Goal: Information Seeking & Learning: Check status

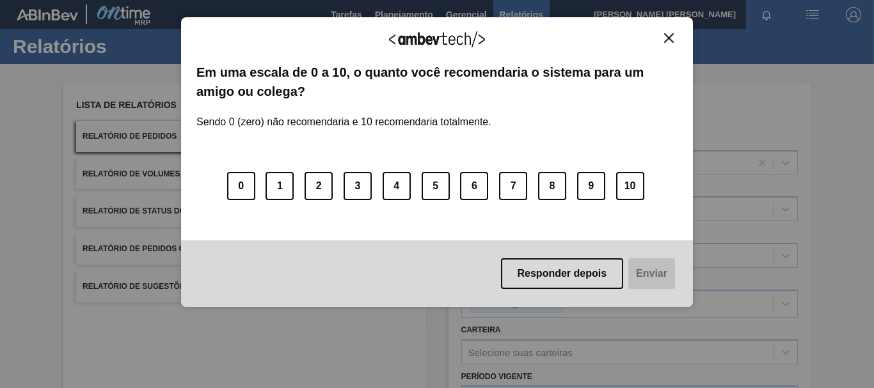
scroll to position [175, 0]
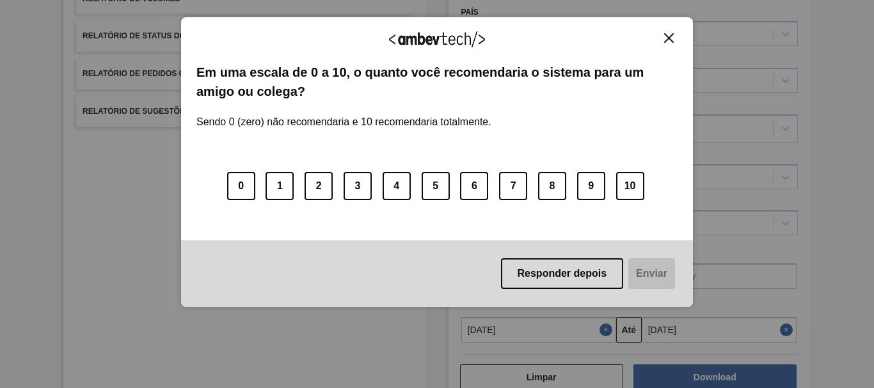
click at [671, 35] on img "Close" at bounding box center [669, 38] width 10 height 10
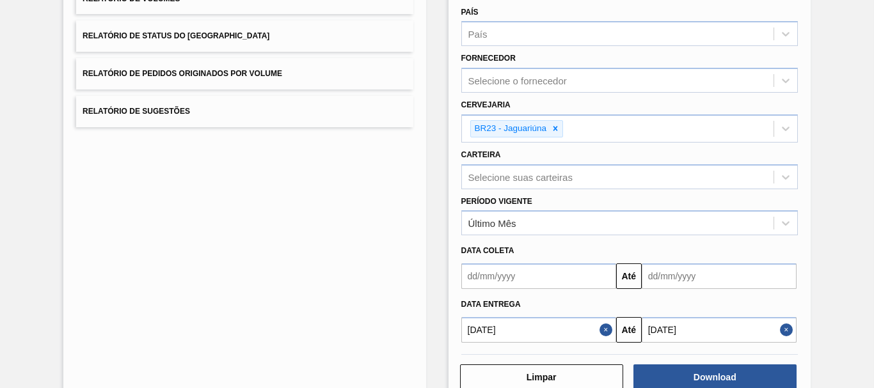
scroll to position [0, 0]
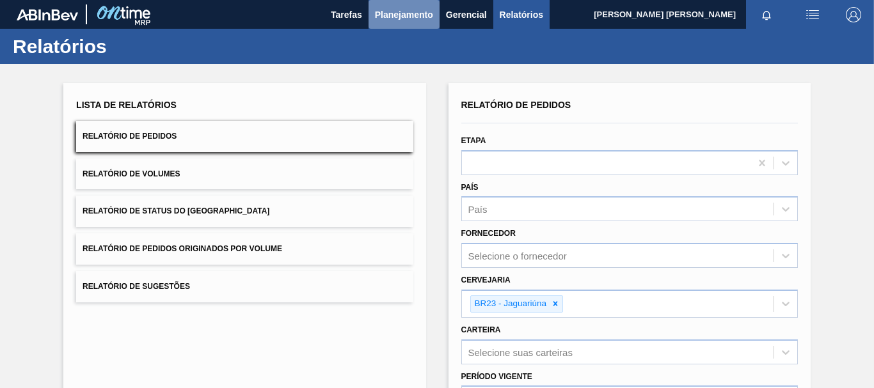
click at [416, 13] on span "Planejamento" at bounding box center [404, 14] width 58 height 15
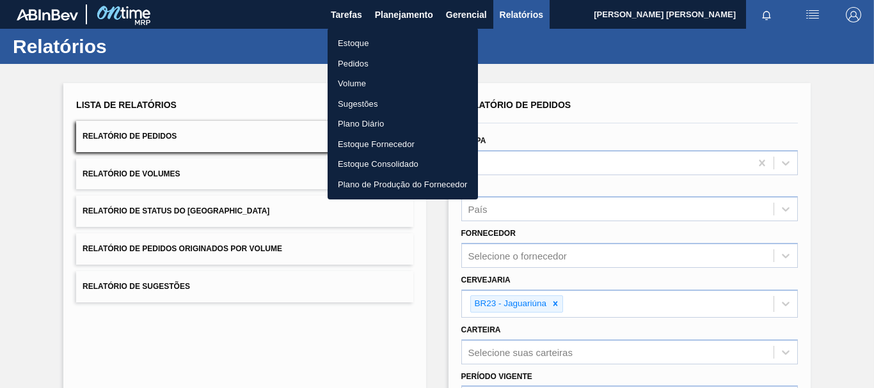
click at [347, 40] on li "Estoque" at bounding box center [402, 43] width 150 height 20
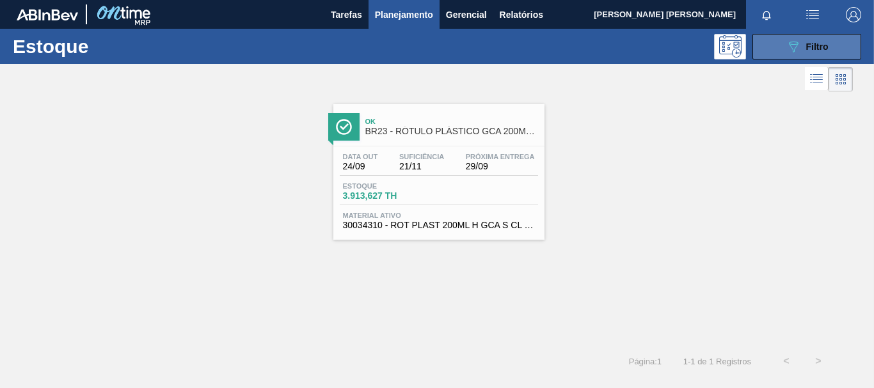
click at [819, 40] on div "089F7B8B-B2A5-4AFE-B5C0-19BA573D28AC Filtro" at bounding box center [806, 46] width 43 height 15
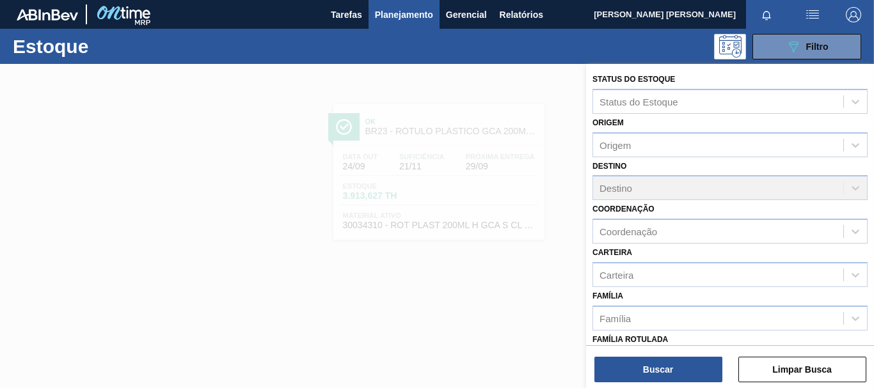
scroll to position [128, 0]
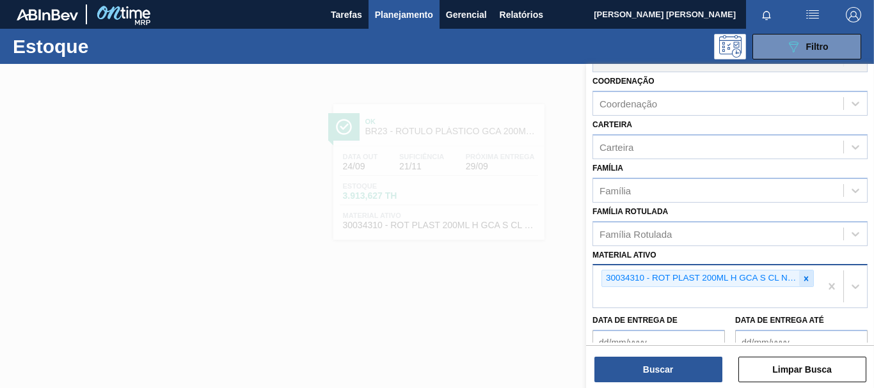
click at [801, 281] on icon at bounding box center [805, 278] width 9 height 9
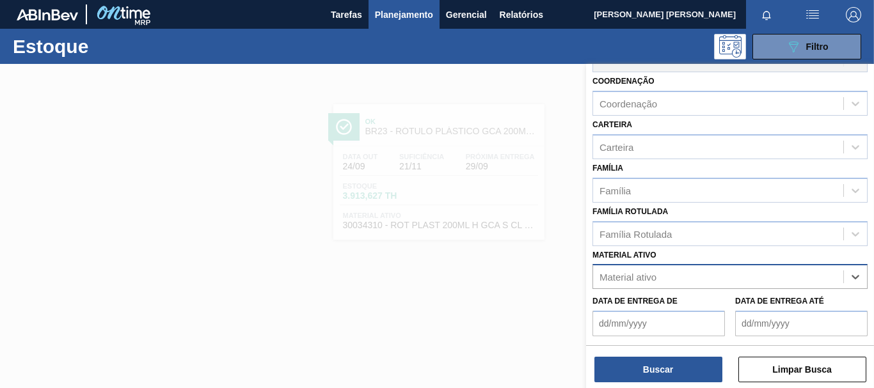
paste ativo "30012598"
type ativo "30012598"
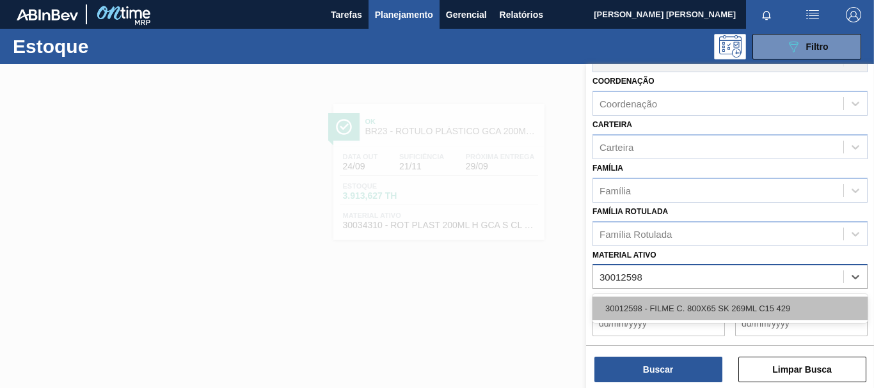
click at [735, 300] on div "30012598 - FILME C. 800X65 SK 269ML C15 429" at bounding box center [729, 309] width 275 height 24
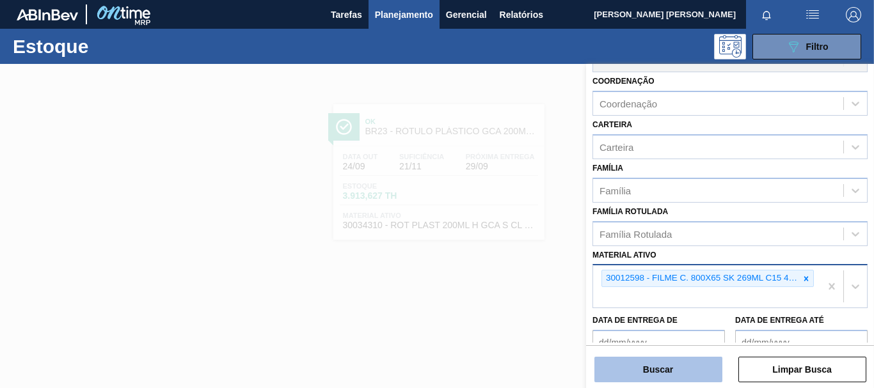
click at [664, 373] on button "Buscar" at bounding box center [658, 370] width 128 height 26
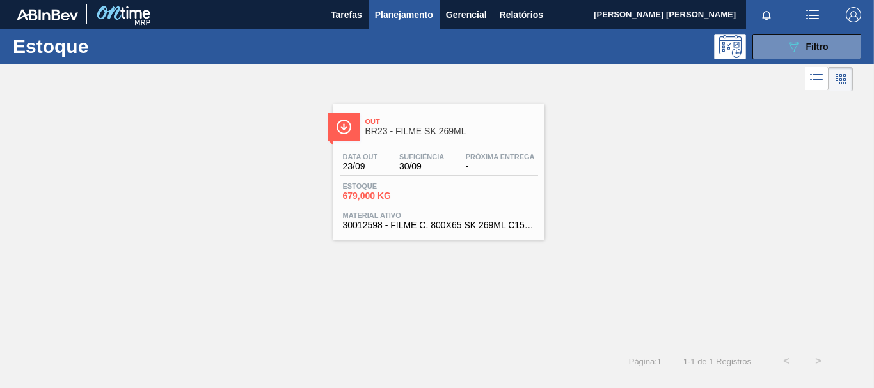
click at [499, 192] on div "Estoque 679,000 KG" at bounding box center [439, 193] width 198 height 23
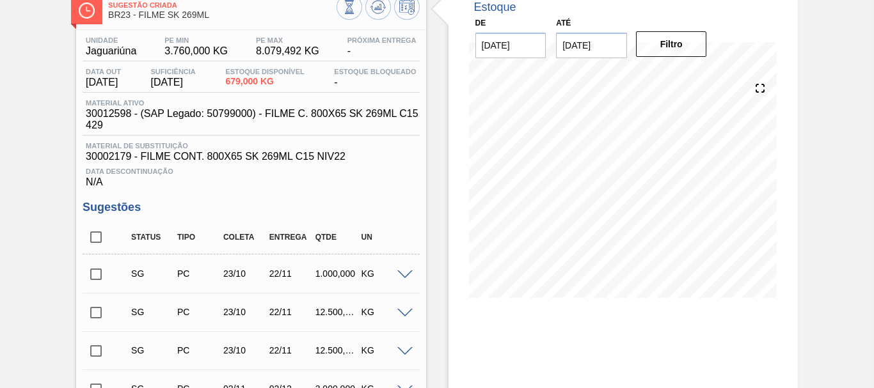
scroll to position [12, 0]
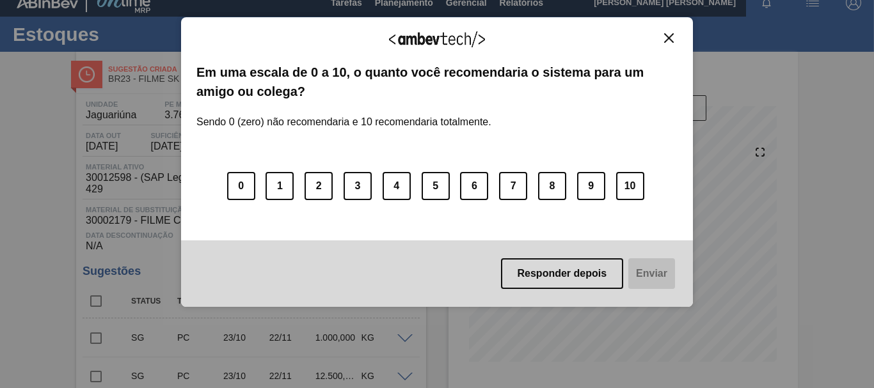
click at [673, 43] on button "Close" at bounding box center [668, 38] width 17 height 11
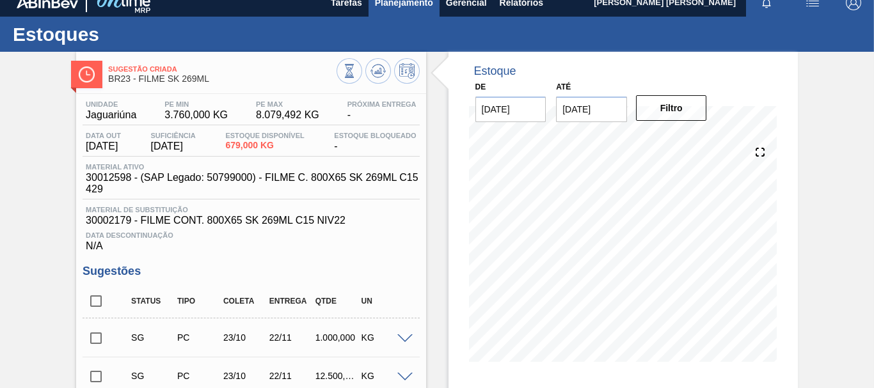
click at [402, 2] on span "Planejamento" at bounding box center [404, 2] width 58 height 15
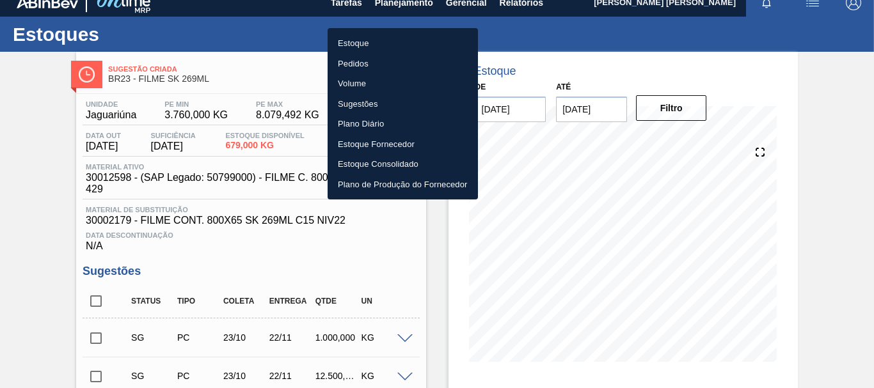
click at [366, 42] on li "Estoque" at bounding box center [402, 43] width 150 height 20
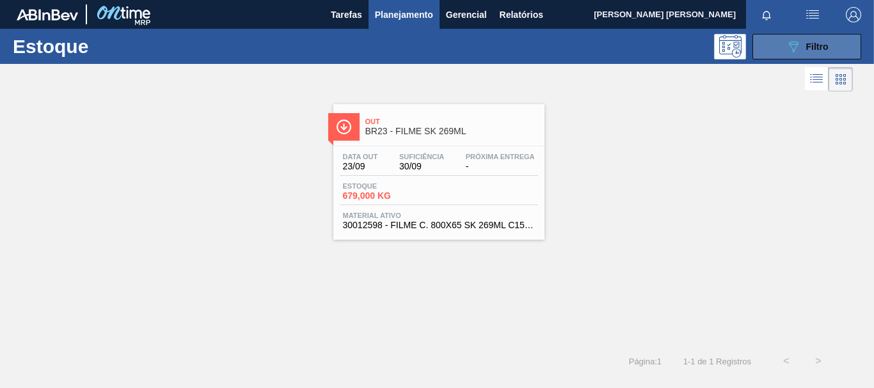
click at [806, 39] on div "089F7B8B-B2A5-4AFE-B5C0-19BA573D28AC Filtro" at bounding box center [806, 46] width 43 height 15
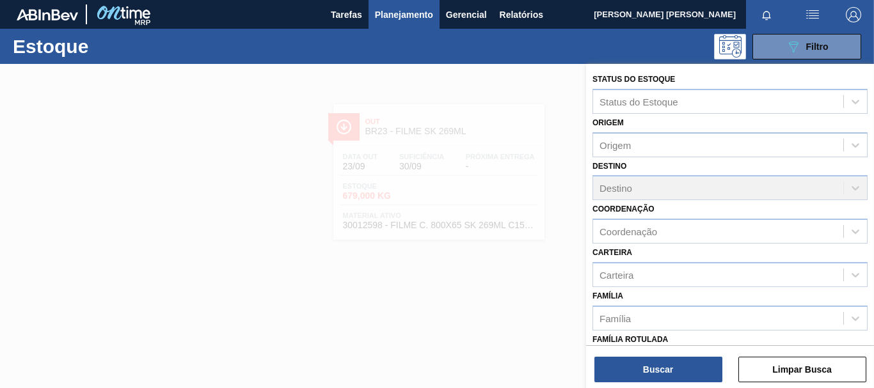
scroll to position [128, 0]
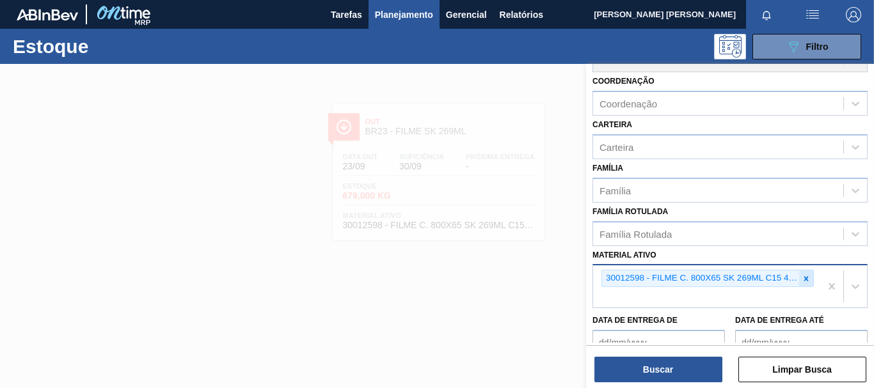
click at [805, 278] on icon at bounding box center [805, 278] width 9 height 9
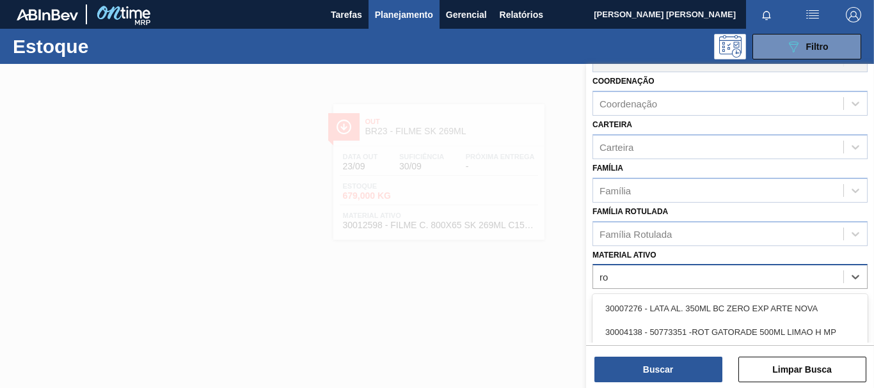
type ativo "r"
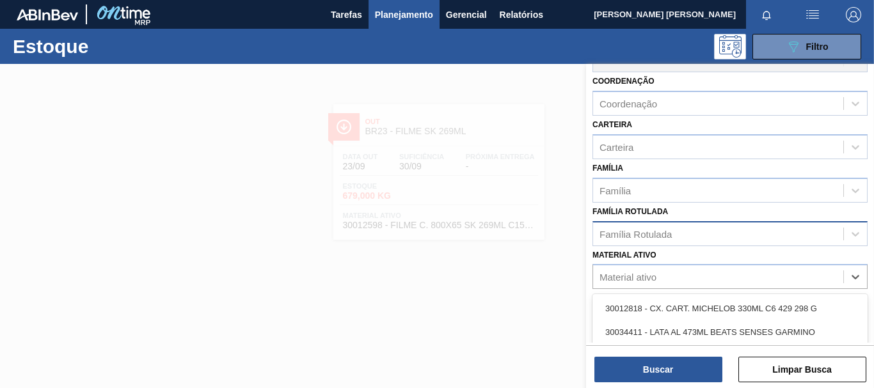
click at [713, 232] on div "Família Rotulada" at bounding box center [718, 233] width 250 height 19
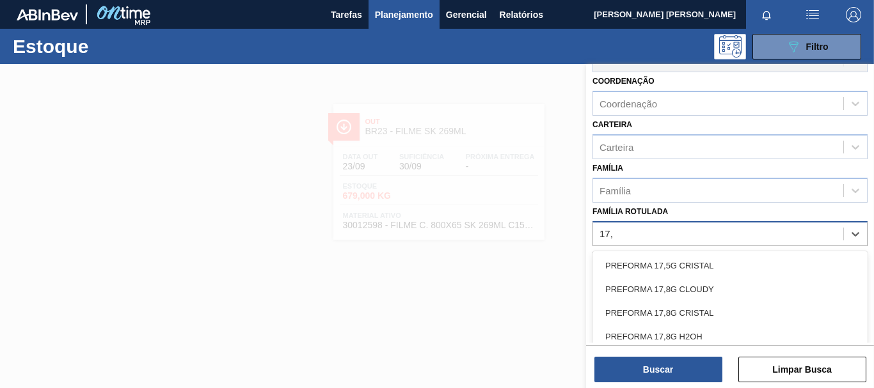
type Rotulada "17,8"
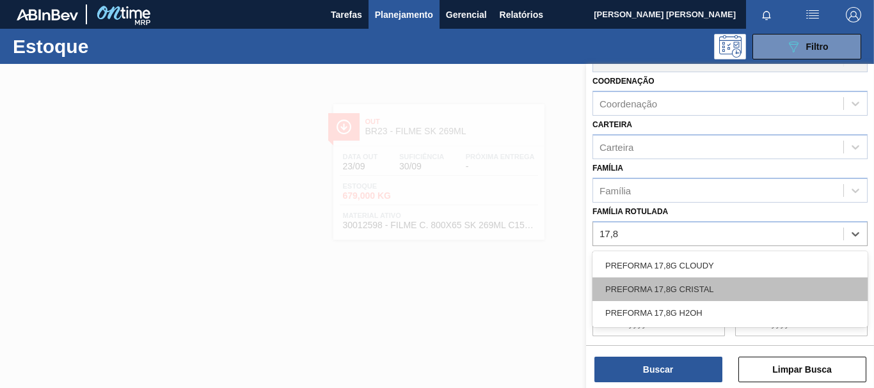
click at [709, 283] on div "PREFORMA 17,8G CRISTAL" at bounding box center [729, 290] width 275 height 24
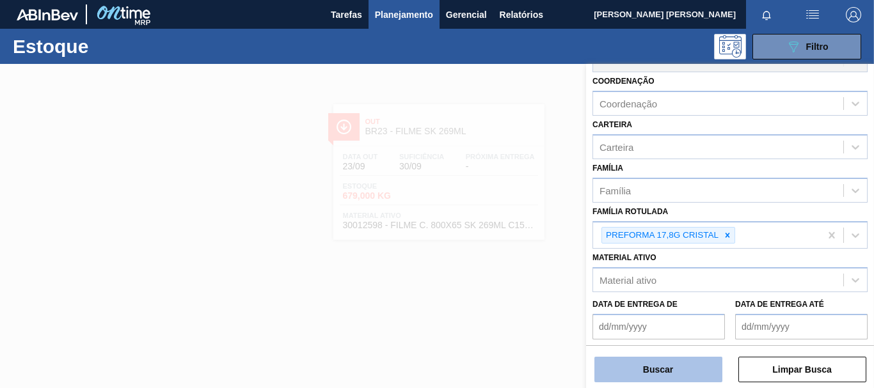
click at [664, 373] on button "Buscar" at bounding box center [658, 370] width 128 height 26
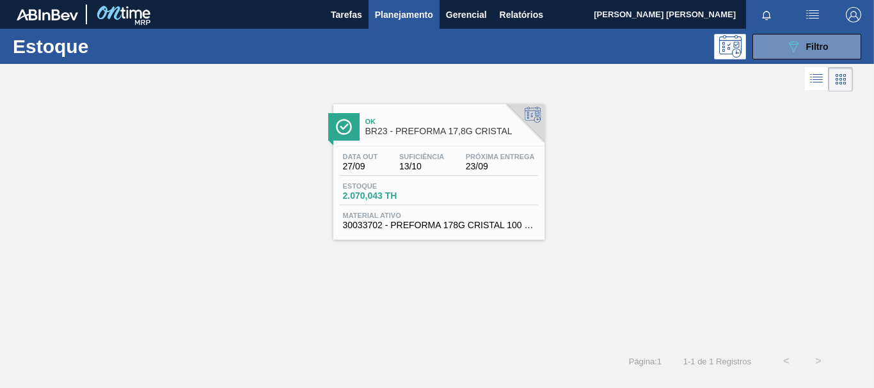
click at [453, 192] on div "Estoque 2.070,043 TH" at bounding box center [439, 193] width 198 height 23
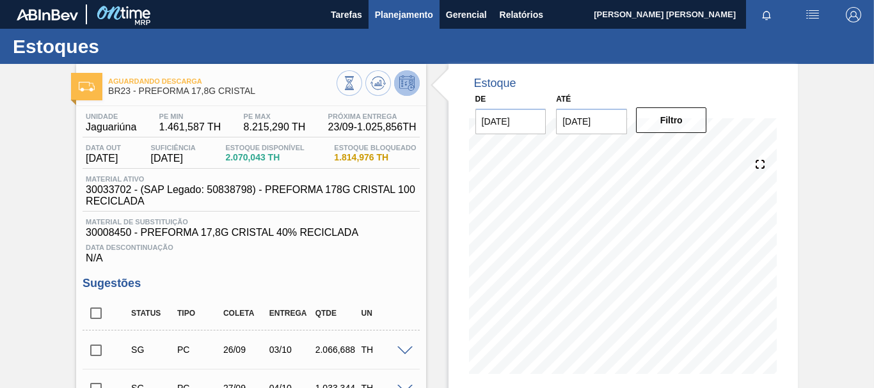
click at [384, 16] on span "Planejamento" at bounding box center [404, 14] width 58 height 15
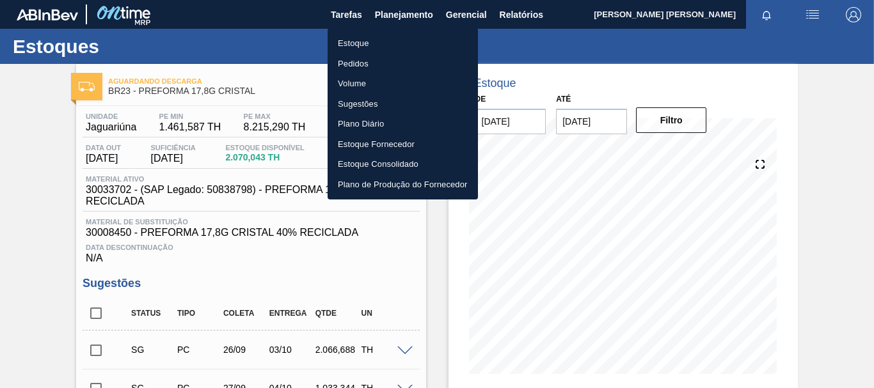
click at [358, 42] on li "Estoque" at bounding box center [402, 43] width 150 height 20
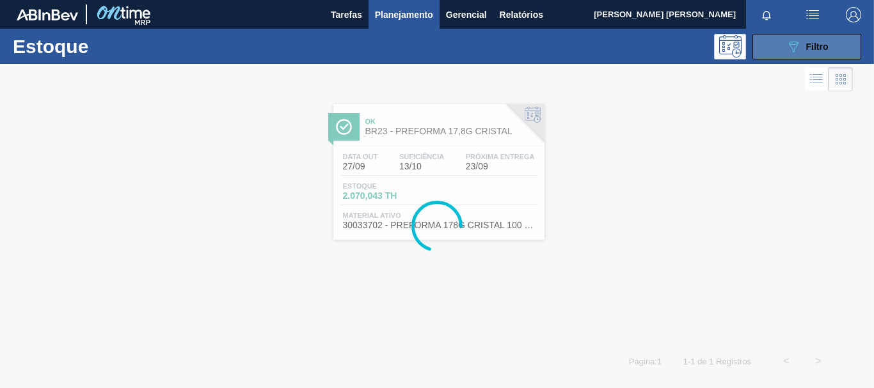
click at [810, 45] on span "Filtro" at bounding box center [817, 47] width 22 height 10
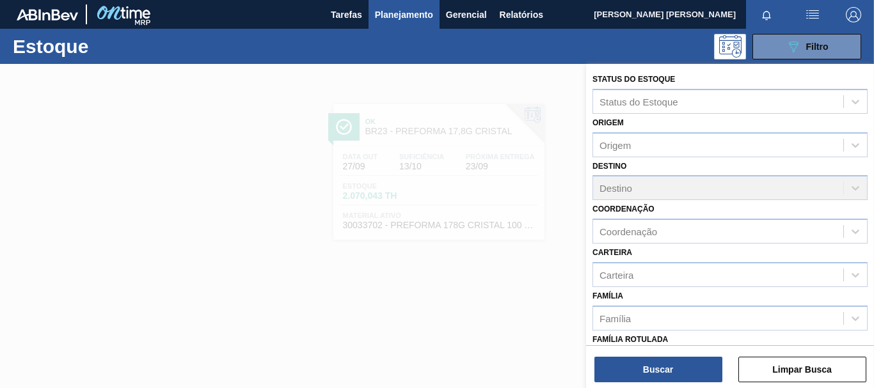
scroll to position [128, 0]
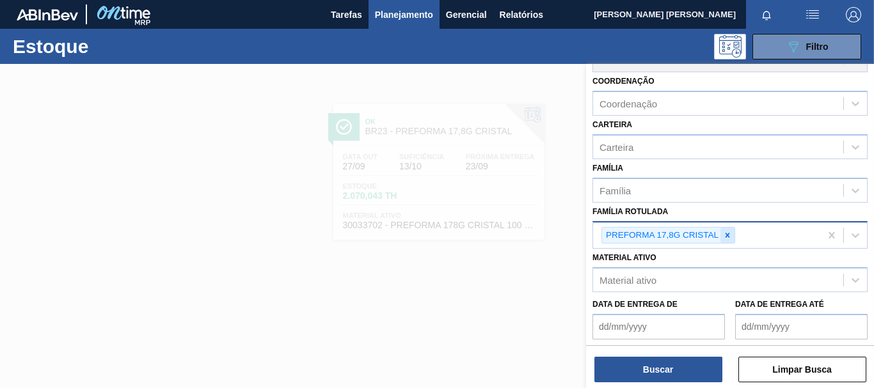
click at [727, 233] on icon at bounding box center [727, 235] width 9 height 9
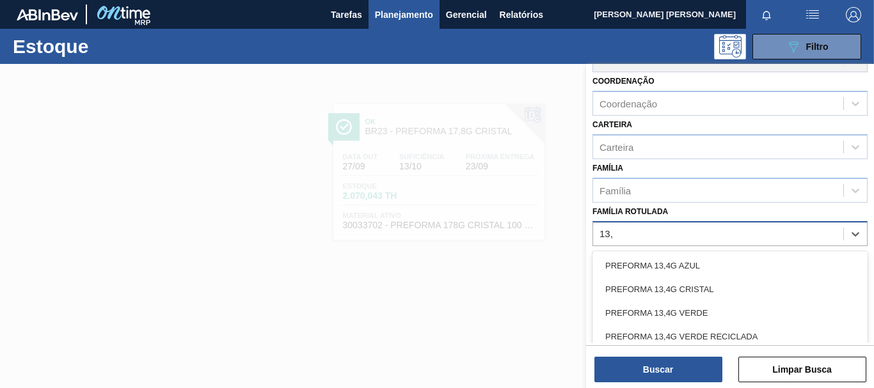
type Rotulada "13,7"
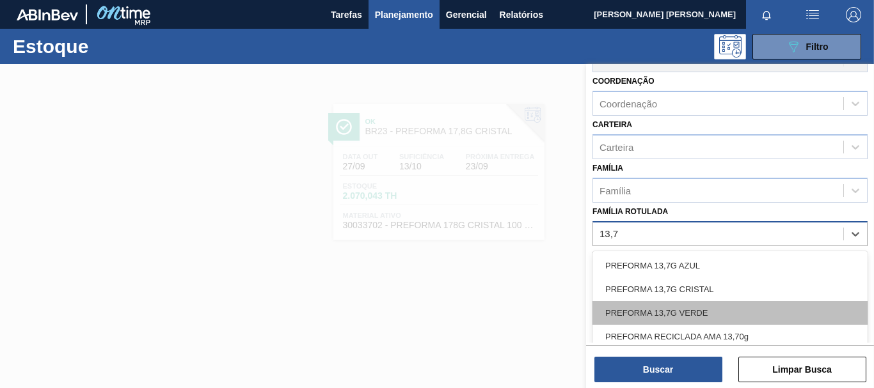
click at [698, 311] on div "PREFORMA 13,7G VERDE" at bounding box center [729, 313] width 275 height 24
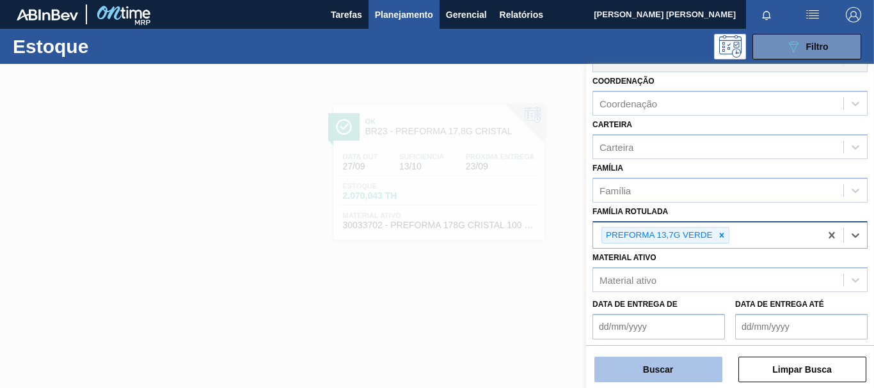
click at [675, 370] on button "Buscar" at bounding box center [658, 370] width 128 height 26
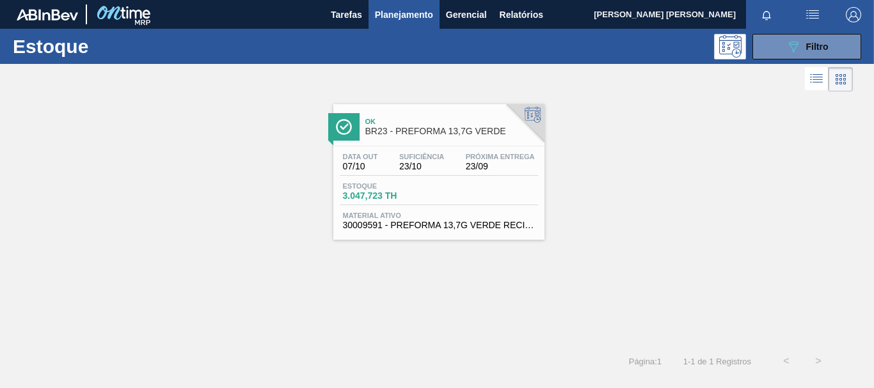
click at [513, 188] on div "Estoque 3.047,723 TH" at bounding box center [439, 193] width 198 height 23
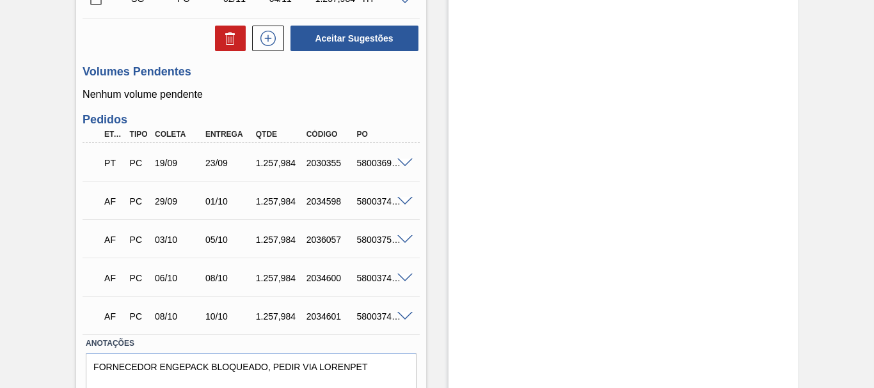
scroll to position [499, 0]
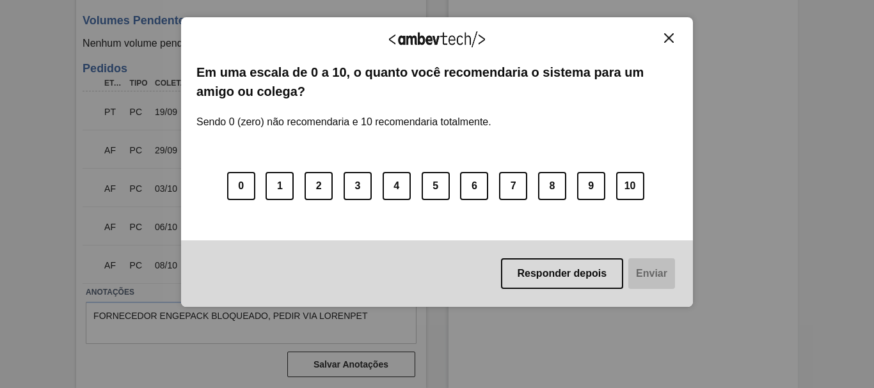
click at [668, 38] on img "Close" at bounding box center [669, 38] width 10 height 10
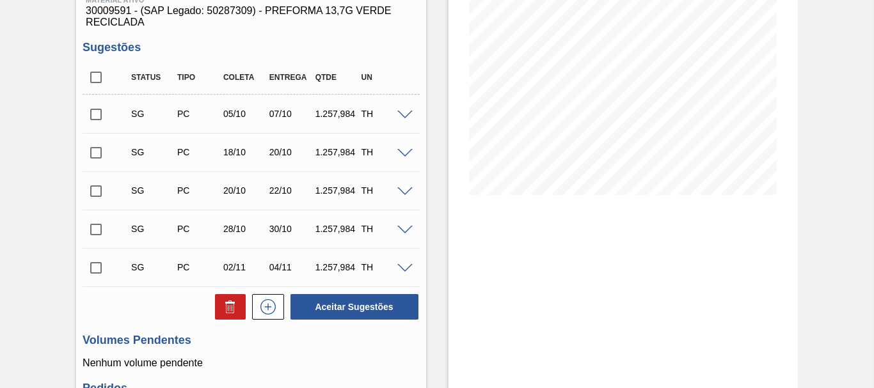
scroll to position [0, 0]
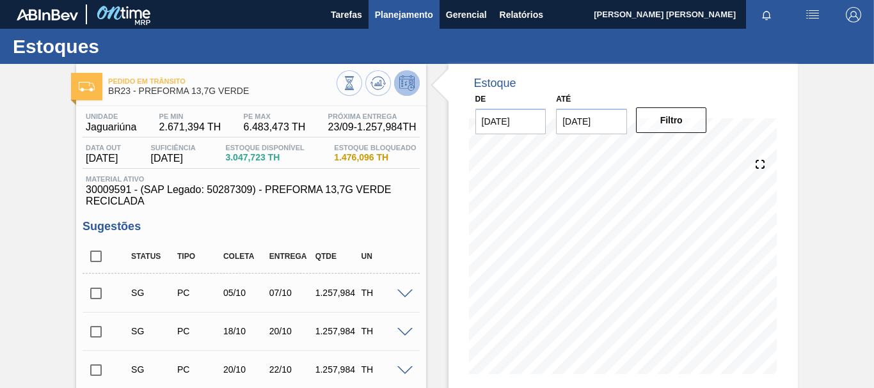
click at [397, 17] on span "Planejamento" at bounding box center [404, 14] width 58 height 15
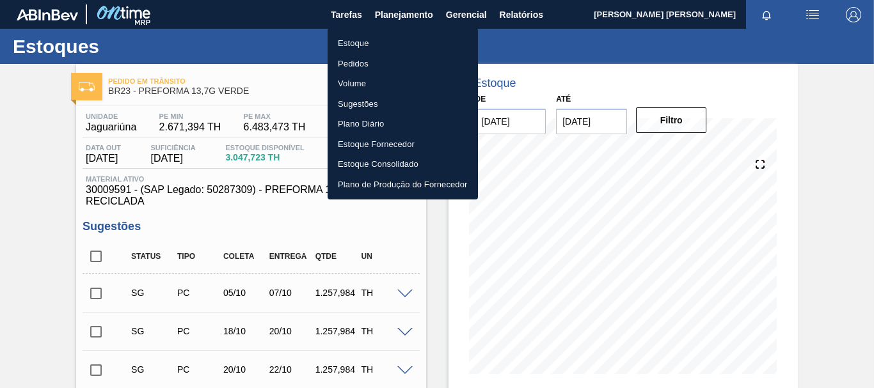
click at [366, 65] on li "Pedidos" at bounding box center [402, 64] width 150 height 20
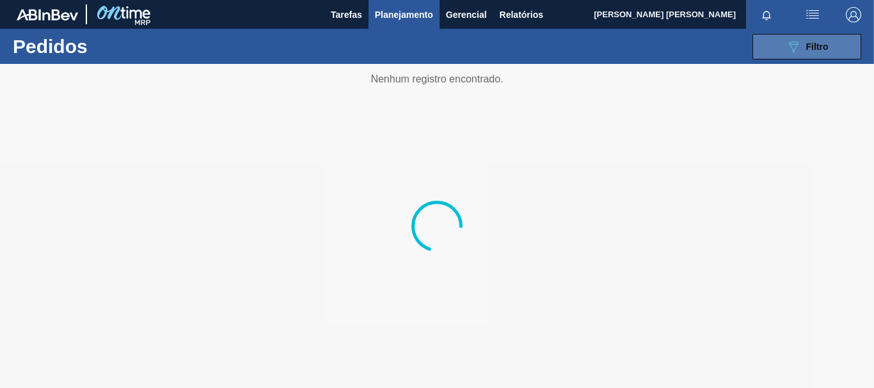
click at [793, 51] on icon at bounding box center [794, 47] width 10 height 11
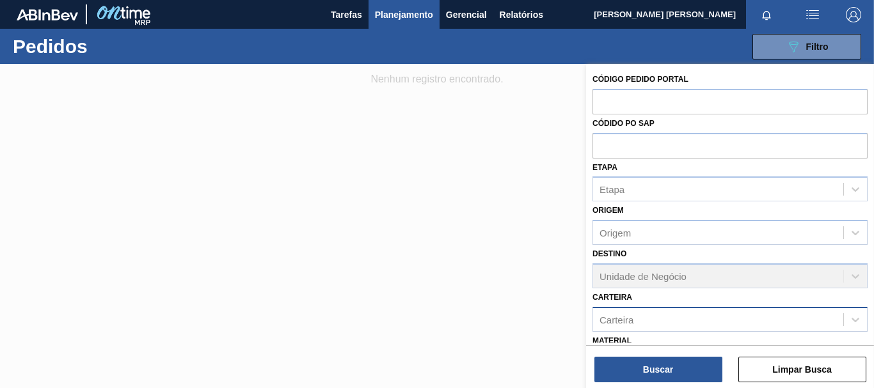
scroll to position [128, 0]
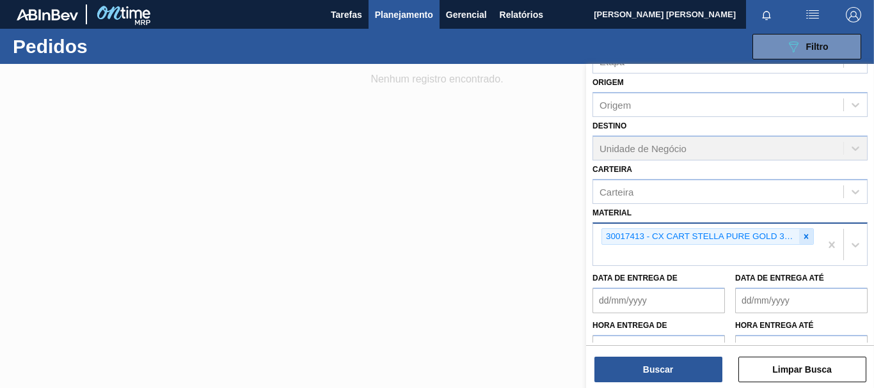
click at [801, 235] on icon at bounding box center [805, 236] width 9 height 9
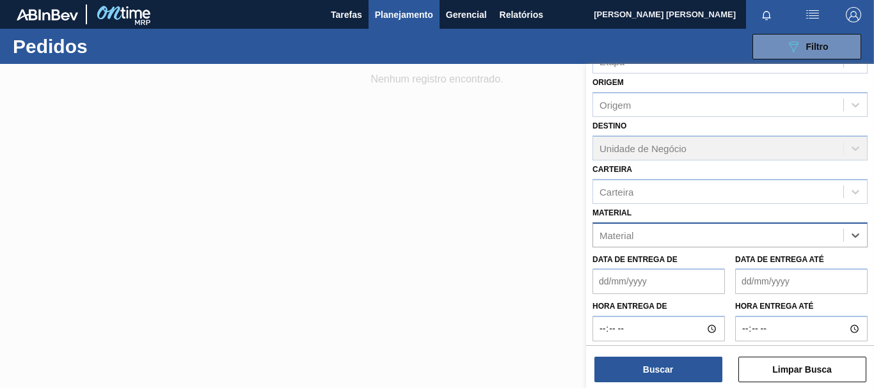
paste input "30003606"
type input "30003606"
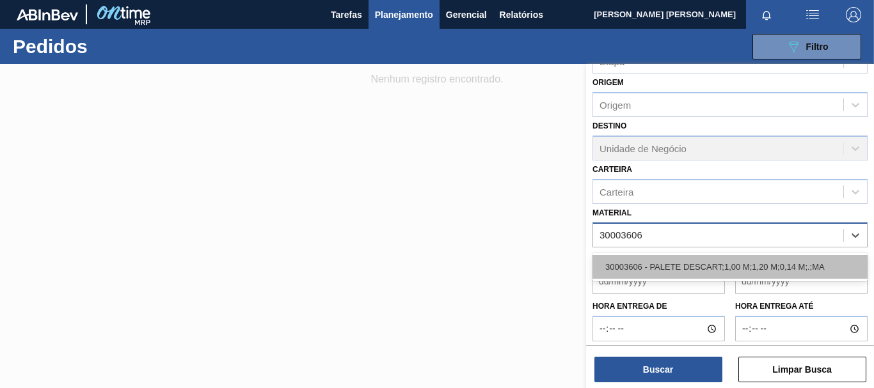
click at [703, 262] on div "30003606 - PALETE DESCART;1,00 M;1,20 M;0,14 M;.;MA" at bounding box center [729, 267] width 275 height 24
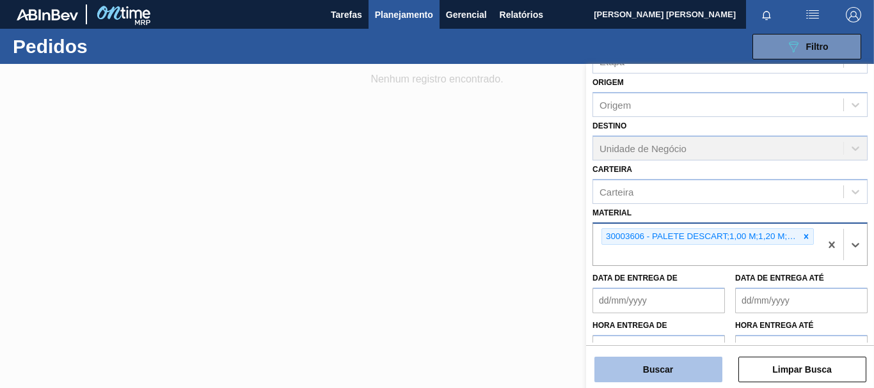
click at [701, 364] on button "Buscar" at bounding box center [658, 370] width 128 height 26
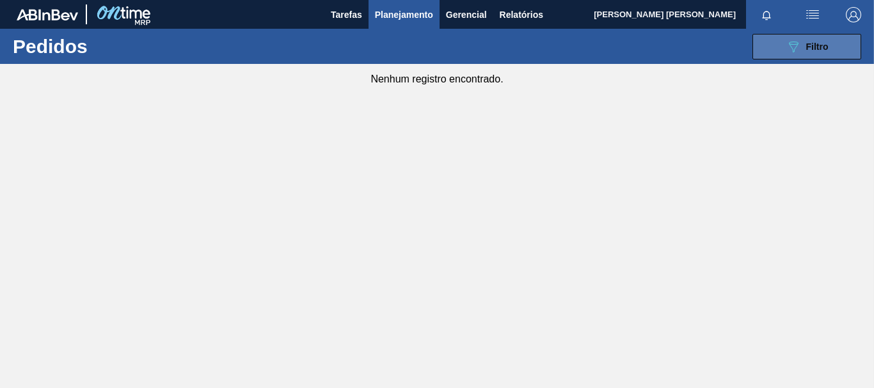
click at [802, 43] on div "089F7B8B-B2A5-4AFE-B5C0-19BA573D28AC Filtro" at bounding box center [806, 46] width 43 height 15
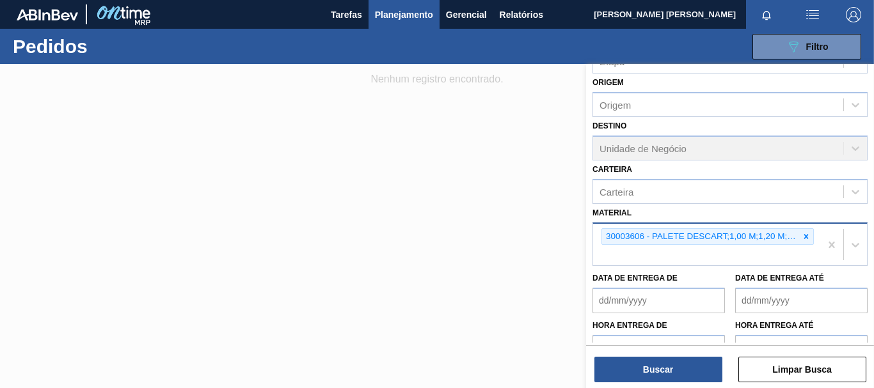
click at [809, 237] on div at bounding box center [806, 237] width 14 height 16
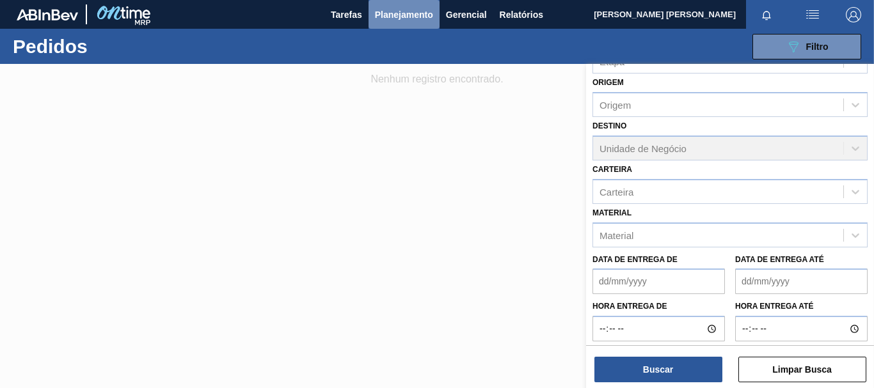
click at [421, 16] on span "Planejamento" at bounding box center [404, 14] width 58 height 15
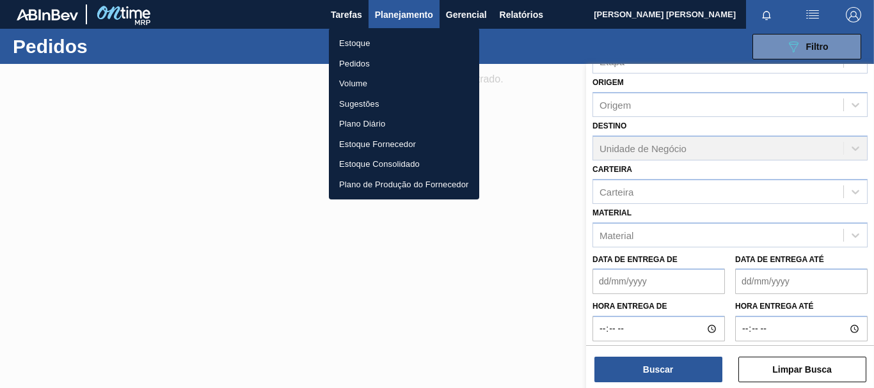
click at [356, 46] on li "Estoque" at bounding box center [404, 43] width 150 height 20
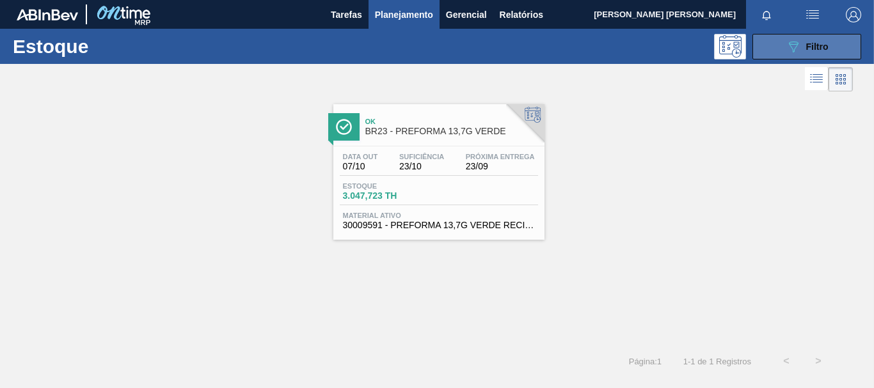
click at [781, 48] on button "089F7B8B-B2A5-4AFE-B5C0-19BA573D28AC Filtro" at bounding box center [806, 47] width 109 height 26
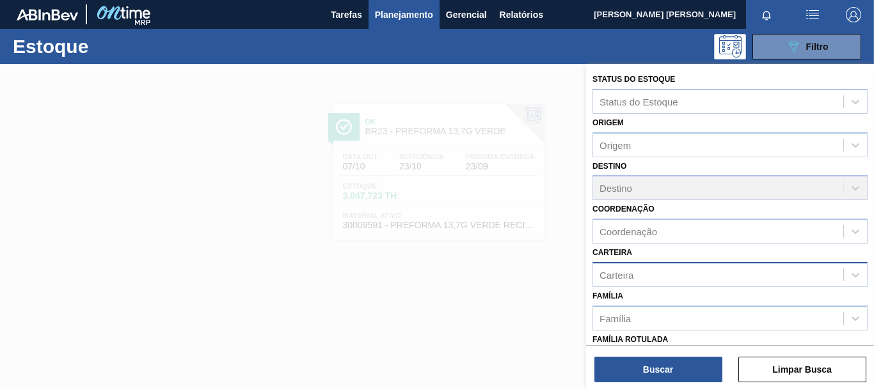
scroll to position [226, 0]
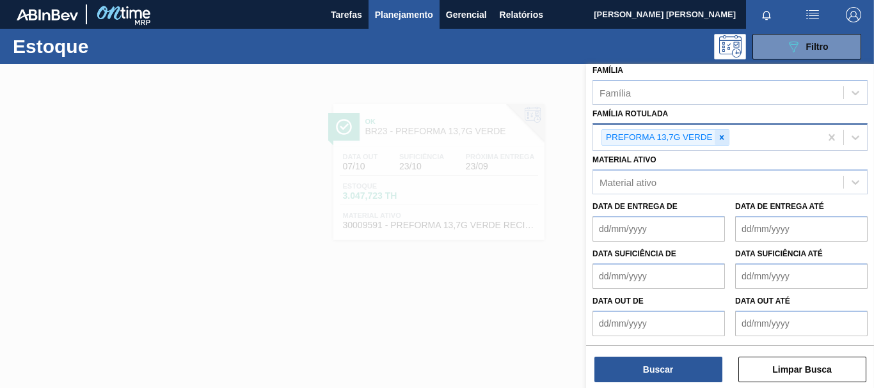
click at [721, 133] on icon at bounding box center [721, 137] width 9 height 9
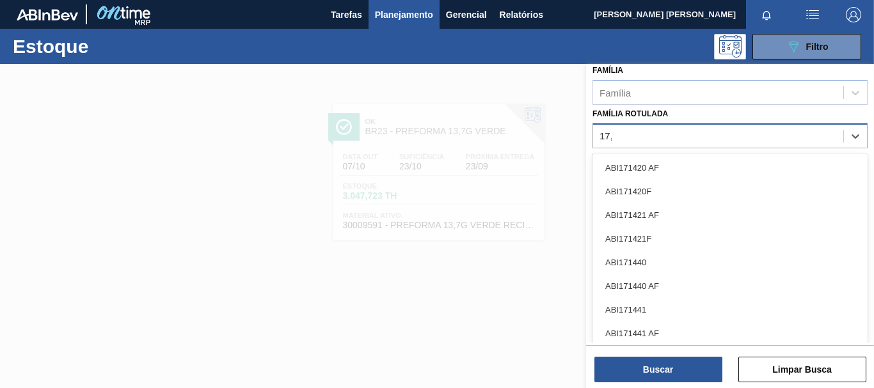
scroll to position [223, 0]
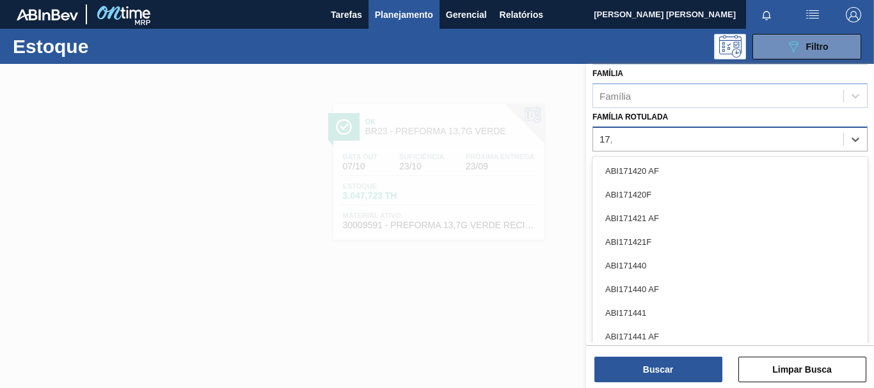
type Rotulada "17,8"
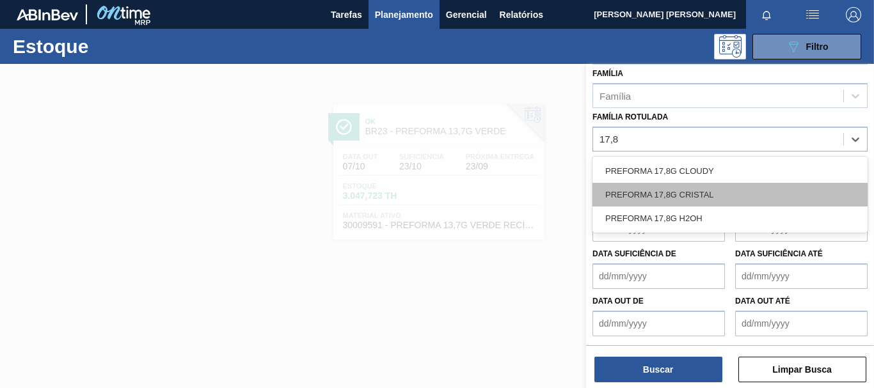
click at [687, 187] on div "PREFORMA 17,8G CRISTAL" at bounding box center [729, 195] width 275 height 24
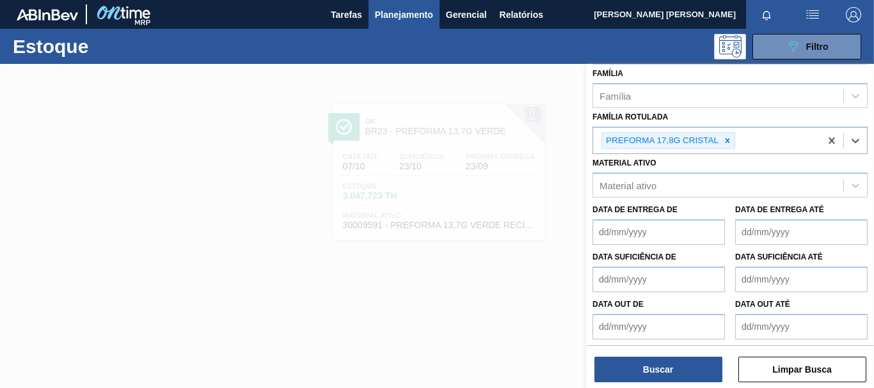
scroll to position [226, 0]
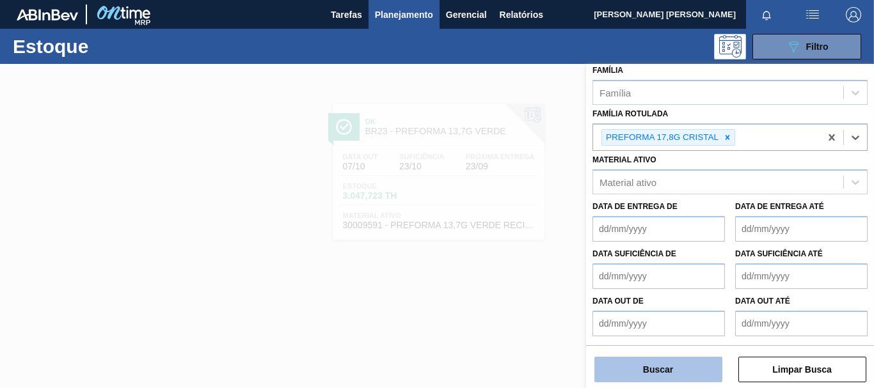
click at [666, 360] on button "Buscar" at bounding box center [658, 370] width 128 height 26
